Goal: Find specific page/section: Find specific page/section

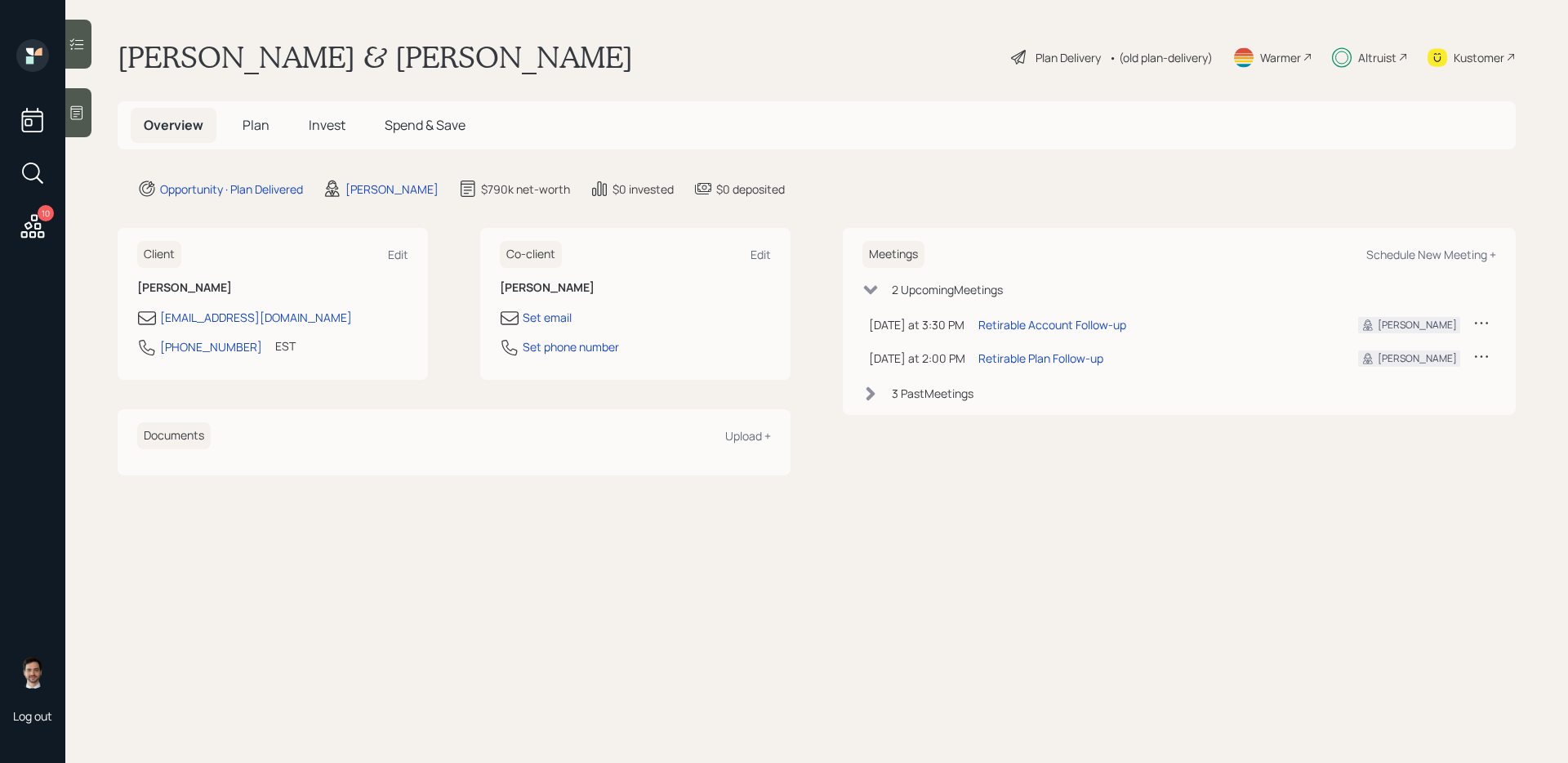
click at [262, 133] on span "Plan" at bounding box center [256, 124] width 27 height 18
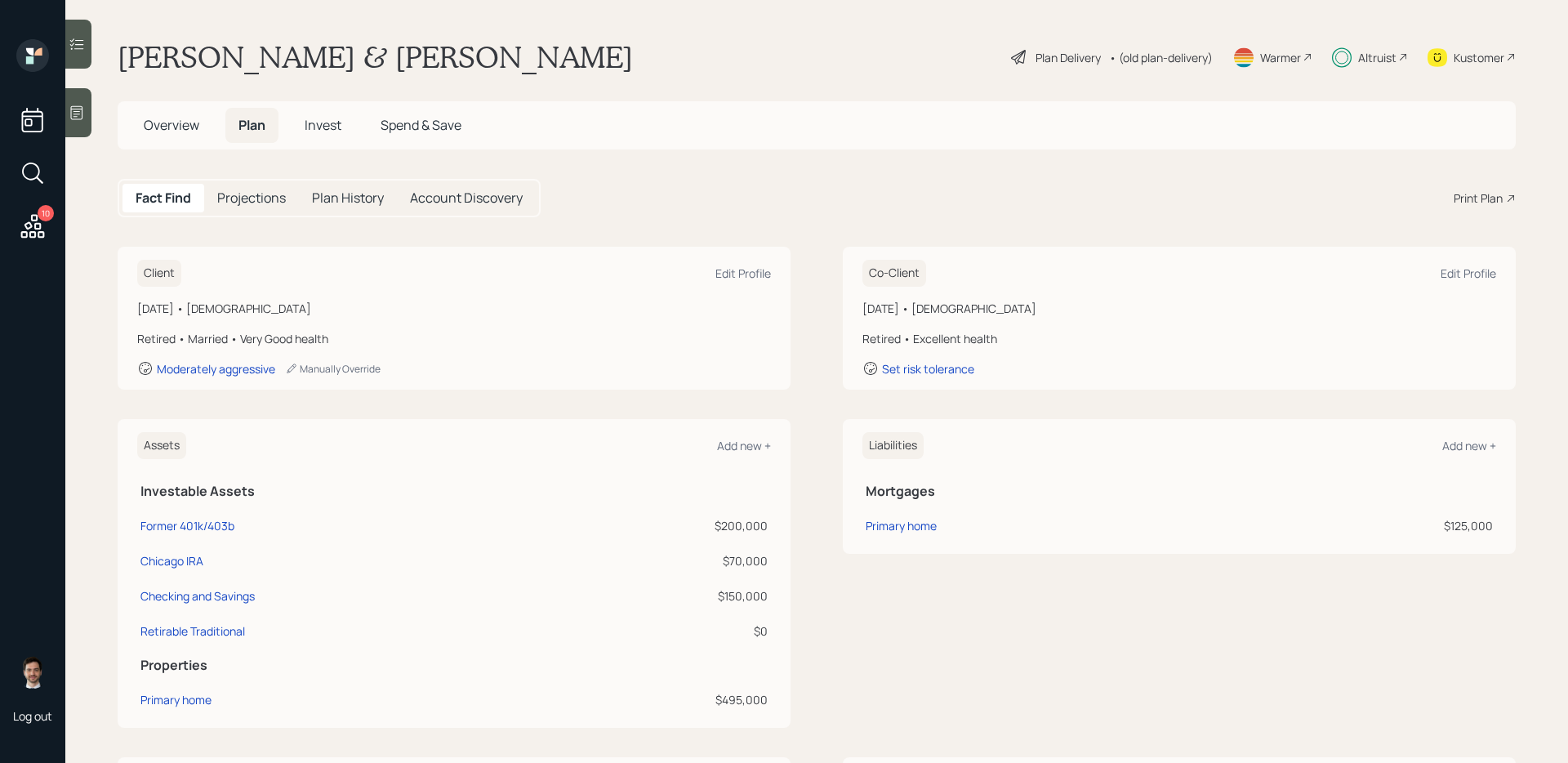
click at [1038, 69] on div "Plan Delivery • (old plan-delivery)" at bounding box center [1112, 57] width 205 height 36
click at [1040, 58] on div "Plan Delivery" at bounding box center [1068, 57] width 65 height 17
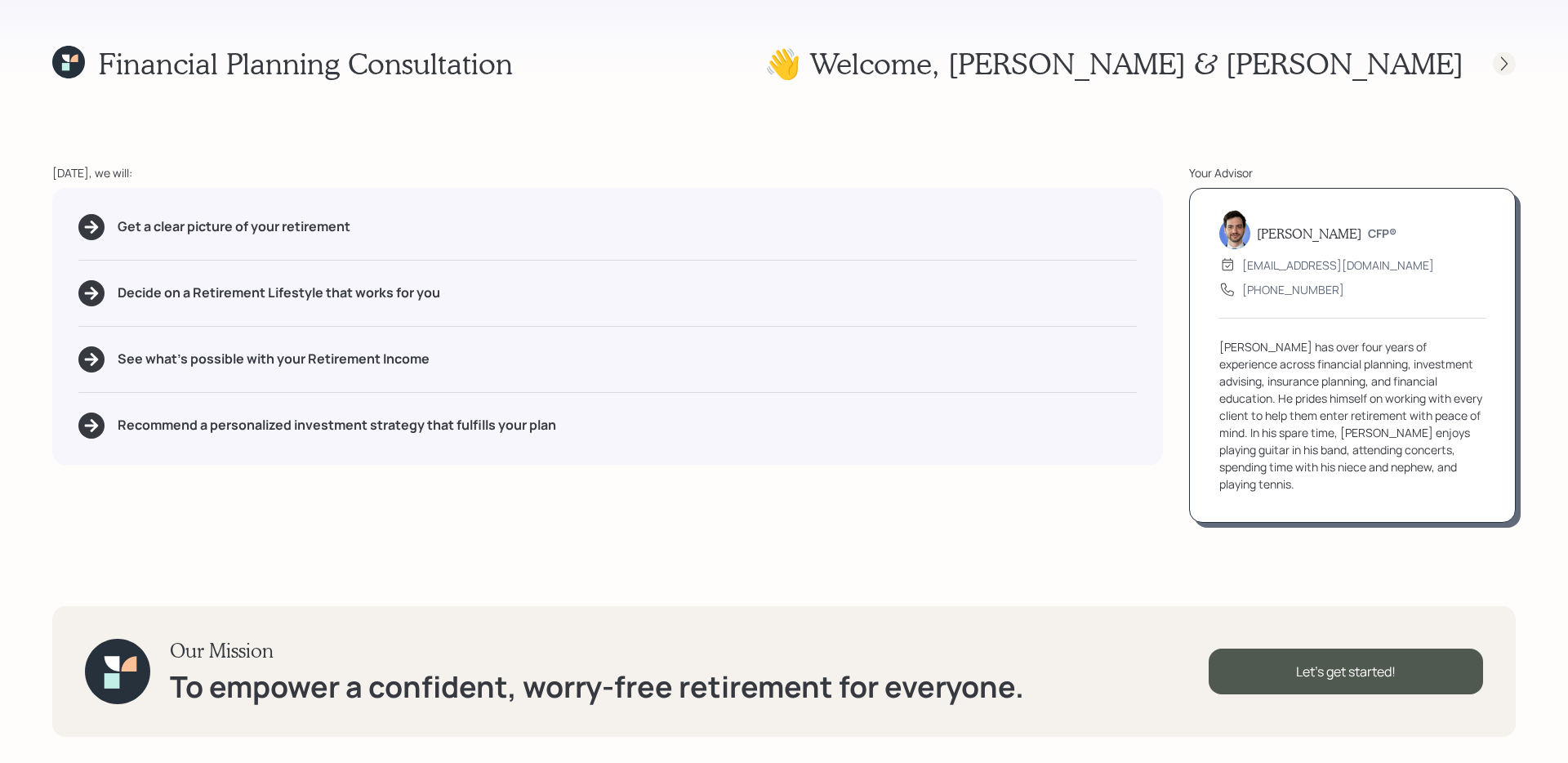
click at [1509, 62] on icon at bounding box center [1504, 63] width 16 height 16
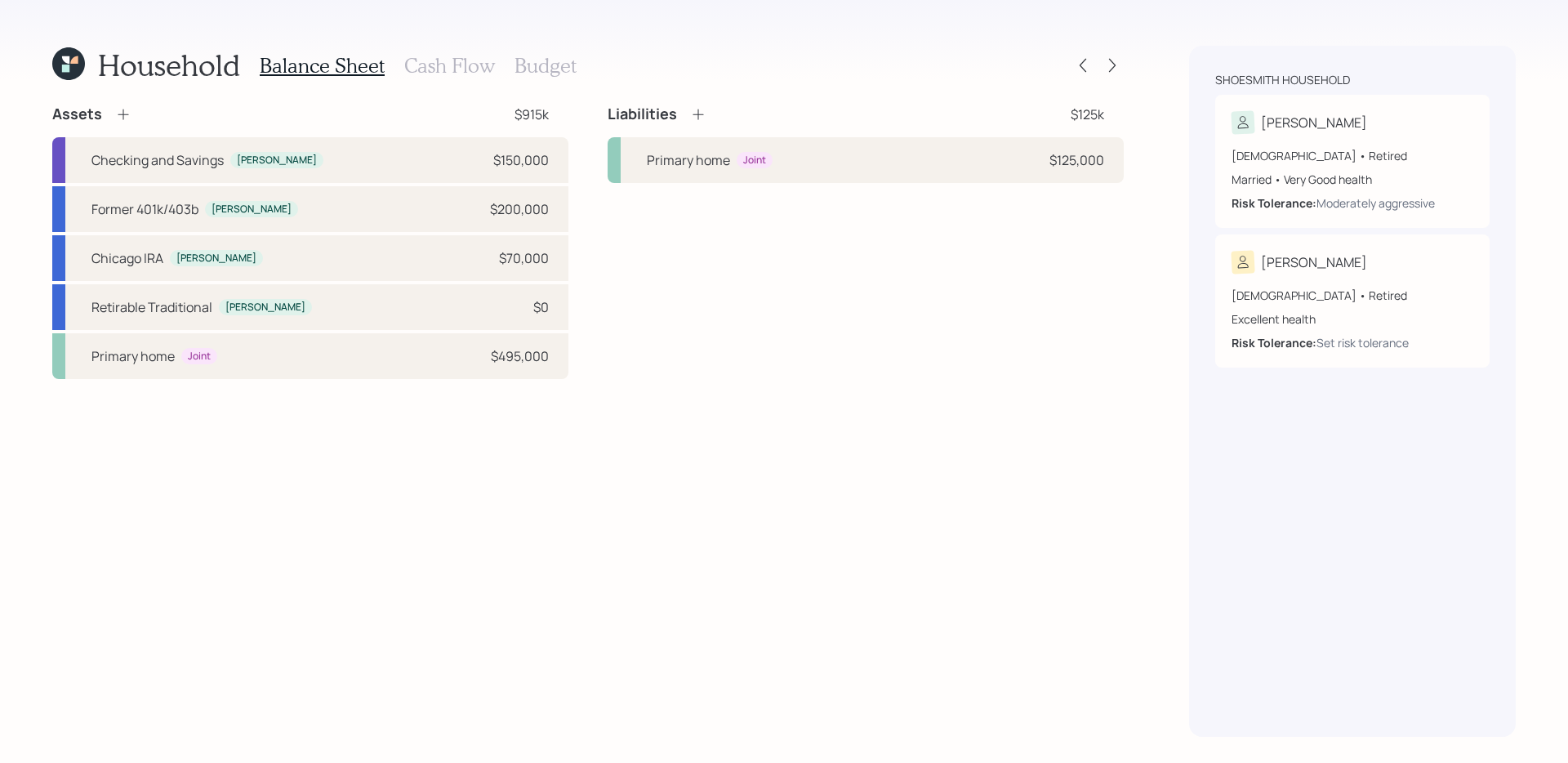
click at [1135, 71] on div "Household Balance Sheet Cash Flow Budget Assets $915k Checking and Savings Juli…" at bounding box center [784, 382] width 1568 height 763
click at [1118, 63] on icon at bounding box center [1112, 65] width 16 height 16
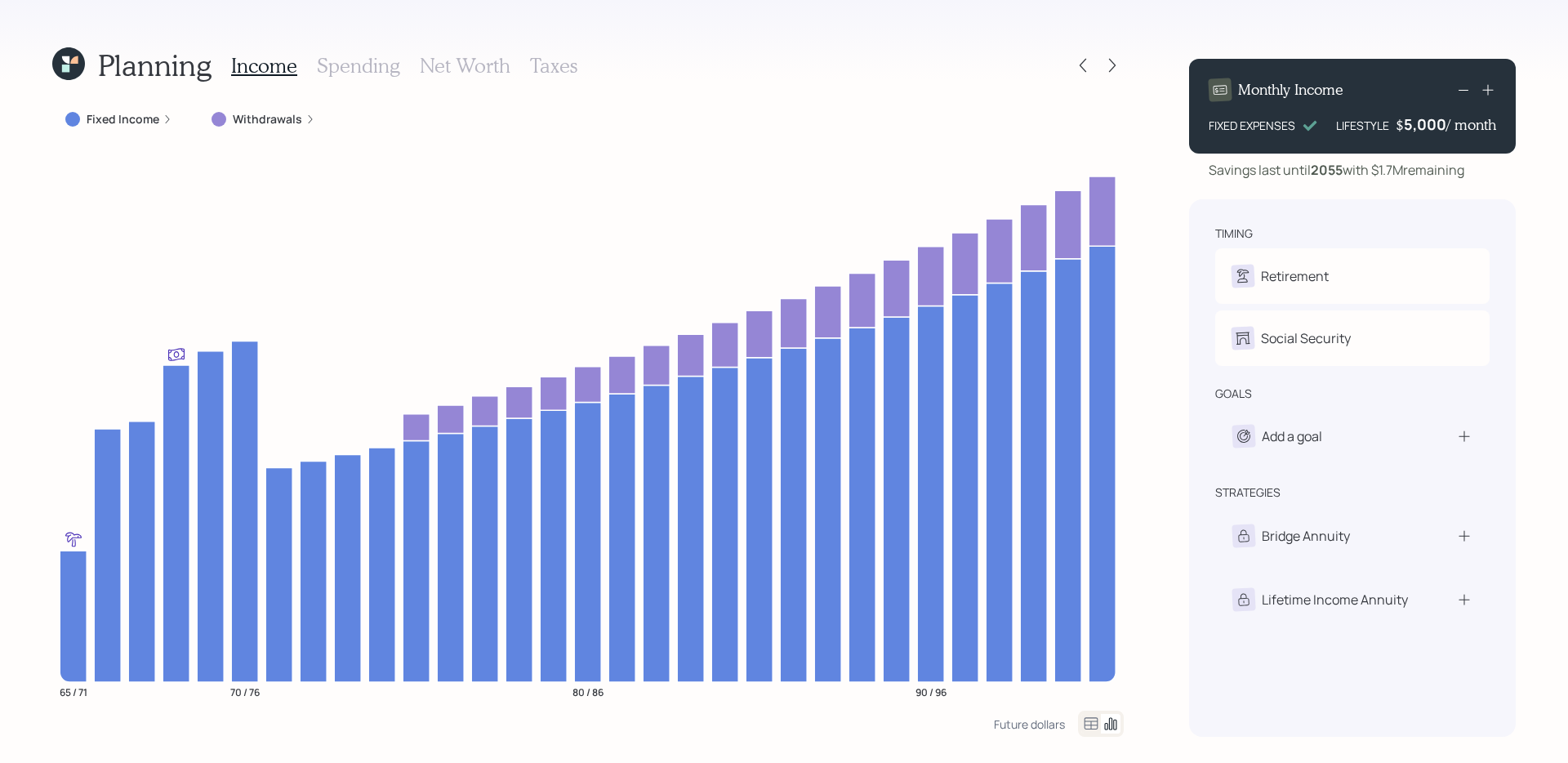
click at [1118, 63] on icon at bounding box center [1112, 65] width 16 height 16
